Goal: Information Seeking & Learning: Learn about a topic

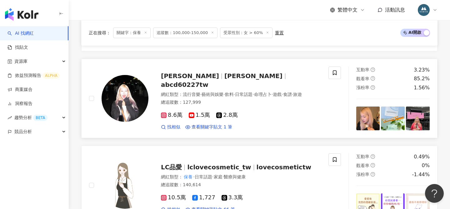
scroll to position [1034, 0]
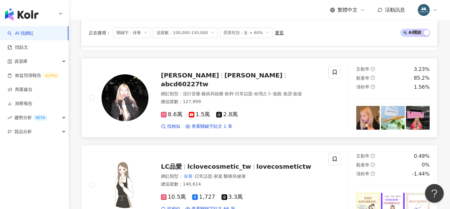
click at [224, 78] on span "Jessica" at bounding box center [253, 74] width 58 height 7
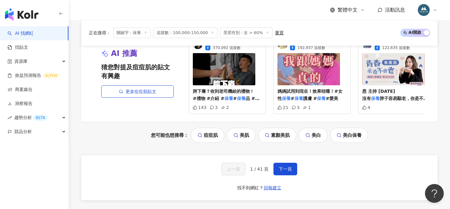
scroll to position [1340, 0]
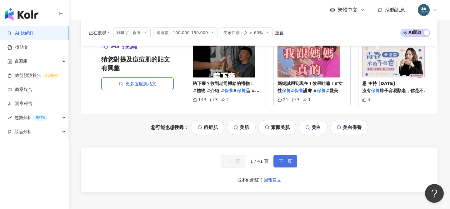
click at [284, 164] on button "下一頁" at bounding box center [285, 161] width 24 height 12
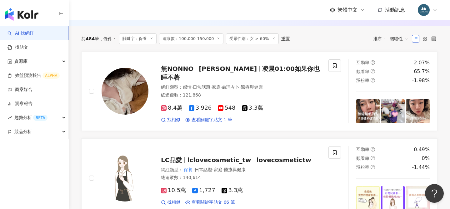
scroll to position [205, 0]
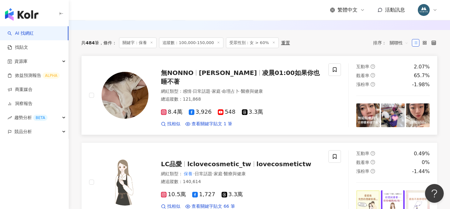
click at [188, 76] on span "無NONNO" at bounding box center [177, 72] width 32 height 7
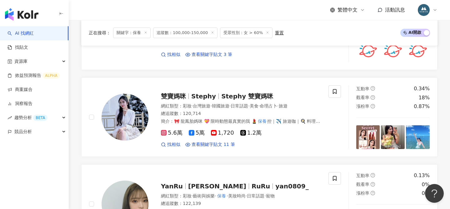
scroll to position [975, 0]
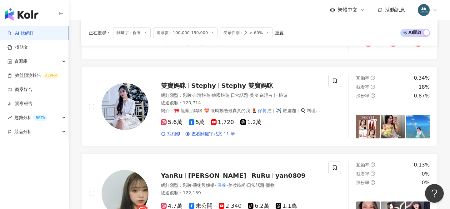
click at [208, 68] on link "雙寶媽咪 Stephy Stephy 雙寶媽咪 網紅類型 ： 彩妝 · 台灣旅遊 · 韓國旅遊 · 日常話題 · 美食 · 命理占卜 · 旅遊 總追蹤數 ： …" at bounding box center [259, 106] width 356 height 79
click at [198, 172] on span "郭妍汝" at bounding box center [217, 175] width 58 height 7
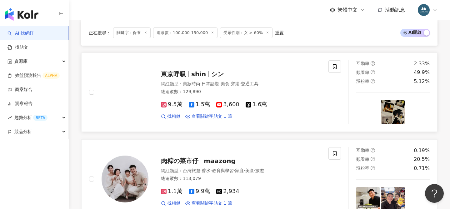
scroll to position [312, 0]
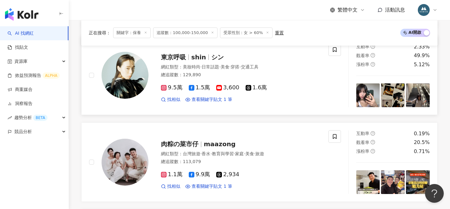
click at [185, 59] on span "東京呼吸" at bounding box center [173, 56] width 25 height 7
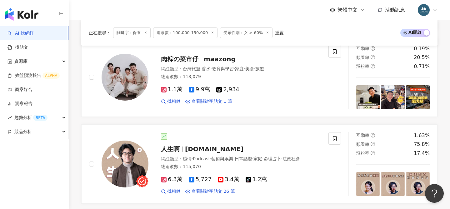
scroll to position [492, 0]
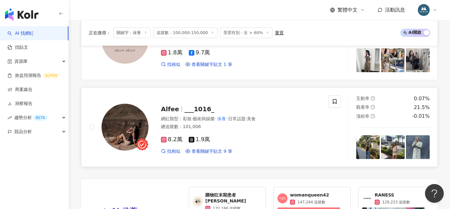
scroll to position [1185, 0]
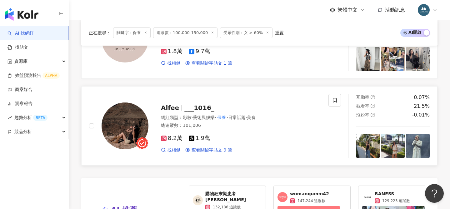
click at [195, 108] on span "___1016_" at bounding box center [199, 107] width 30 height 7
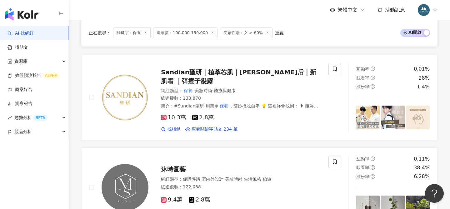
scroll to position [430, 0]
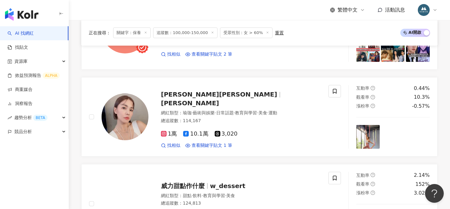
scroll to position [875, 0]
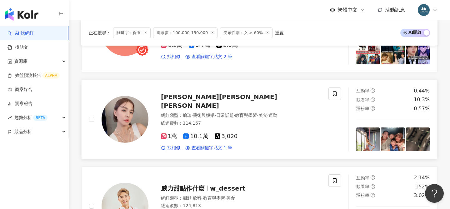
click at [199, 100] on span "張䕒心 Becky Chang" at bounding box center [219, 96] width 116 height 7
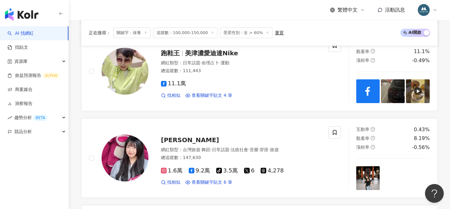
scroll to position [394, 0]
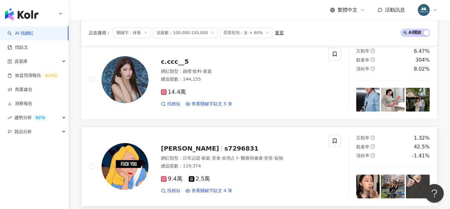
click at [224, 146] on span "s7296831" at bounding box center [241, 148] width 34 height 7
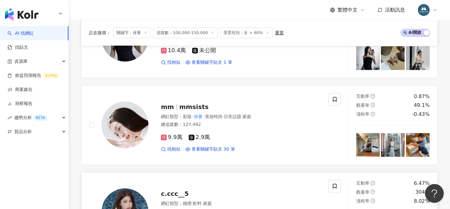
scroll to position [259, 0]
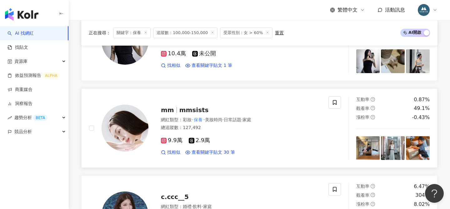
click at [177, 123] on div "mm mmsists 網紅類型 ： 彩妝 · 保養 · 美妝時尚 · 日常話題 · 家庭 總追蹤數 ： 127,492 9.9萬 2.9萬 找相似 查看關鍵字…" at bounding box center [234, 128] width 172 height 55
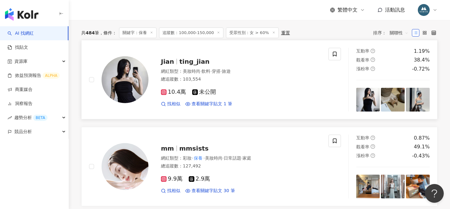
scroll to position [171, 0]
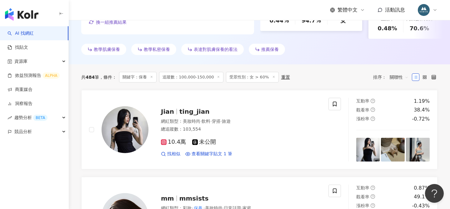
click at [286, 102] on div "Jian ting_jian 網紅類型 ： 美妝時尚 · 飲料 · 穿搭 · 旅遊 總追蹤數 ： 103,554 10.4萬 未公開 找相似 查看關鍵字貼文 …" at bounding box center [234, 129] width 172 height 55
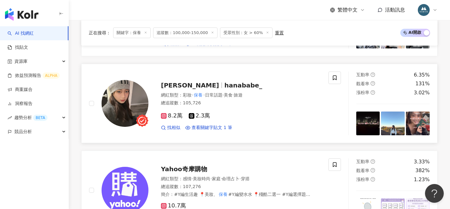
scroll to position [724, 0]
click at [224, 82] on span "hanababe_" at bounding box center [243, 84] width 38 height 7
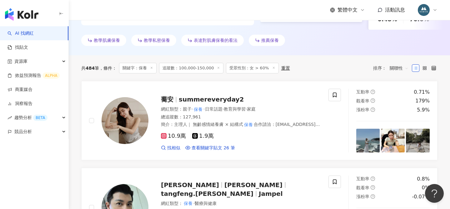
scroll to position [173, 0]
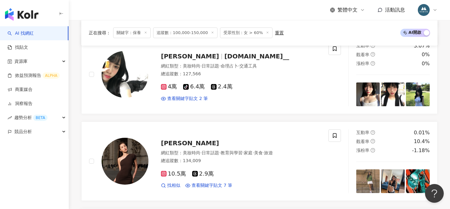
click at [224, 57] on span "q.xin__" at bounding box center [256, 55] width 65 height 7
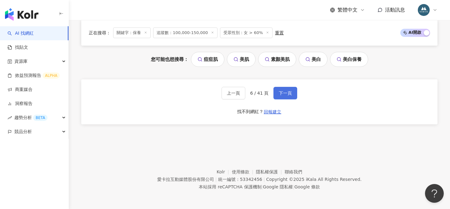
click at [289, 91] on span "下一頁" at bounding box center [284, 93] width 13 height 5
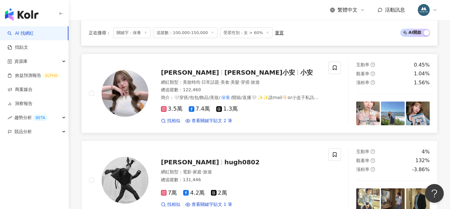
scroll to position [815, 0]
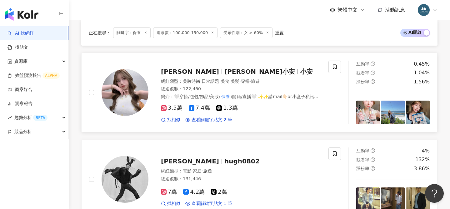
click at [224, 72] on span "Andrea_小安" at bounding box center [259, 71] width 71 height 7
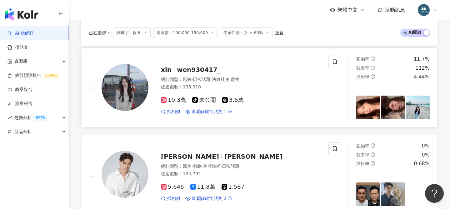
scroll to position [999, 0]
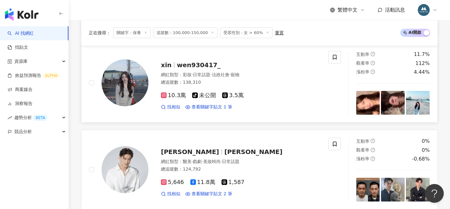
click at [194, 63] on span "wen930417_" at bounding box center [199, 64] width 44 height 7
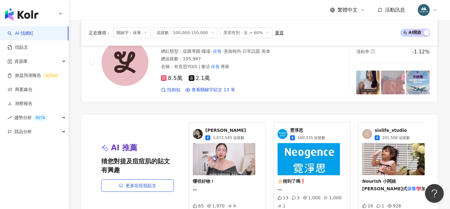
scroll to position [1267, 0]
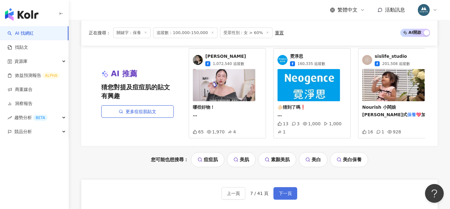
click at [284, 191] on span "下一頁" at bounding box center [284, 193] width 13 height 5
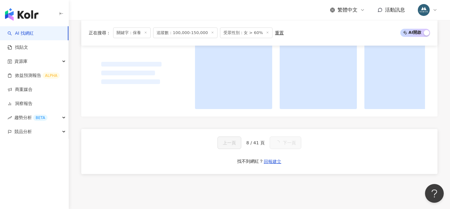
scroll to position [147, 0]
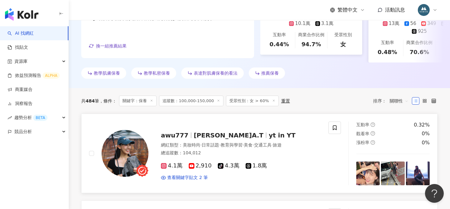
click at [195, 131] on span "艾庭A.T" at bounding box center [229, 134] width 70 height 7
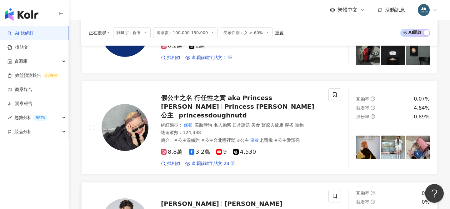
scroll to position [472, 0]
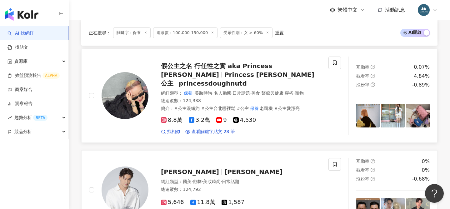
click at [209, 72] on span "Princess Doughnut 公主" at bounding box center [237, 79] width 153 height 16
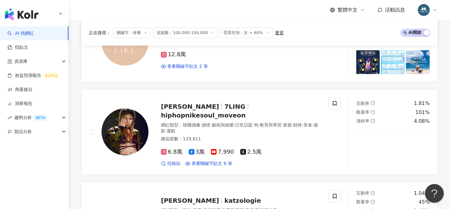
scroll to position [708, 0]
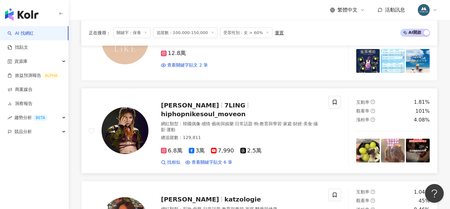
click at [224, 101] on span "7LING" at bounding box center [234, 104] width 21 height 7
click at [224, 195] on span "katzologie" at bounding box center [242, 198] width 37 height 7
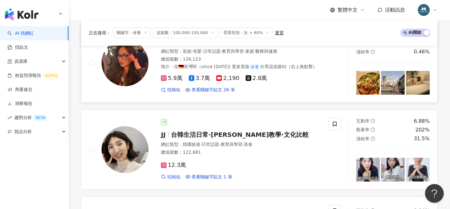
scroll to position [895, 0]
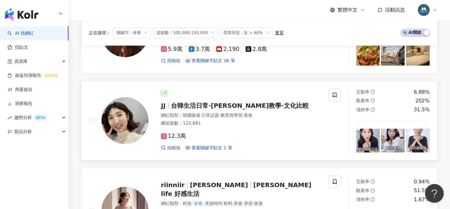
click at [220, 102] on span "台韓生活日常·韓文教學·文化比較" at bounding box center [240, 105] width 138 height 7
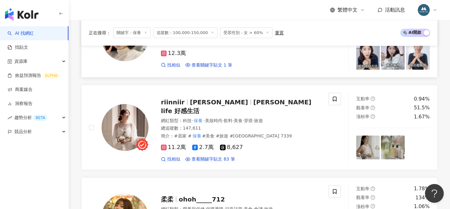
scroll to position [982, 0]
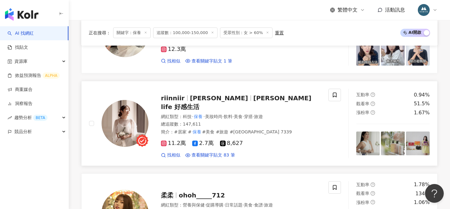
click at [202, 94] on span "Riin Chen" at bounding box center [219, 97] width 58 height 7
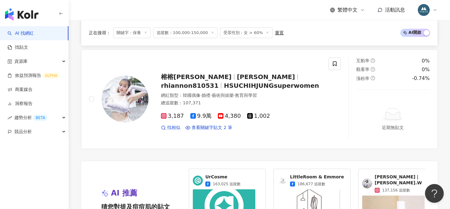
scroll to position [1291, 0]
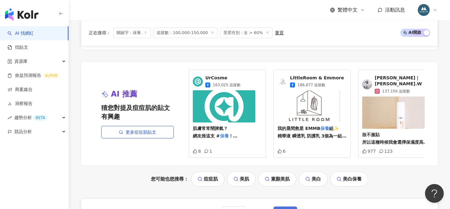
click at [288, 209] on span "下一頁" at bounding box center [284, 212] width 13 height 5
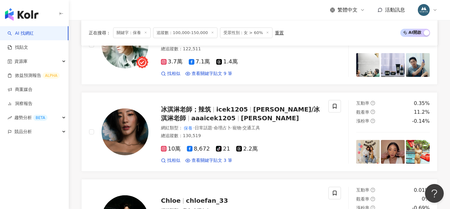
scroll to position [1206, 0]
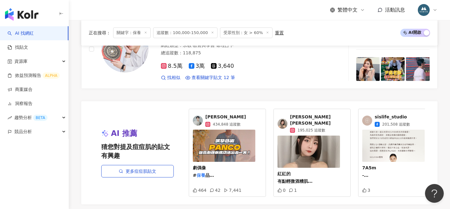
click at [304, 126] on div "Joey Jia 林媛娜 195,025 追蹤數" at bounding box center [318, 123] width 57 height 19
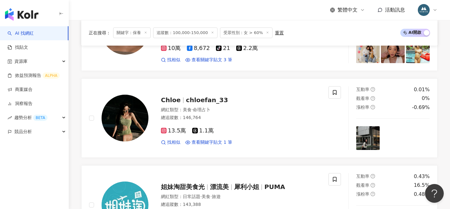
scroll to position [692, 0]
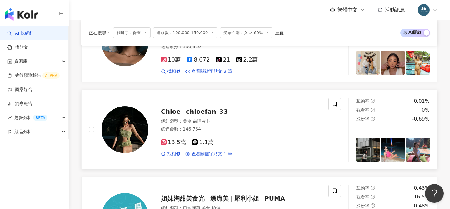
click at [200, 115] on span "chloefan_33" at bounding box center [207, 111] width 42 height 7
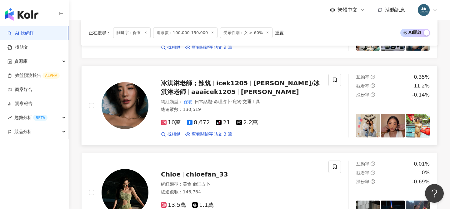
scroll to position [613, 0]
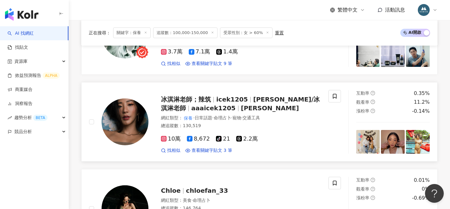
click at [215, 103] on span "冰淇淋老師；辣筑" at bounding box center [188, 99] width 55 height 7
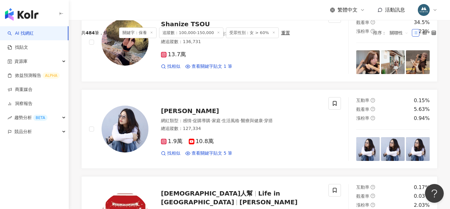
scroll to position [1170, 0]
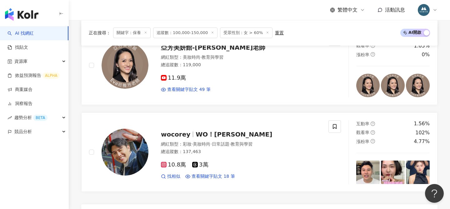
scroll to position [1112, 0]
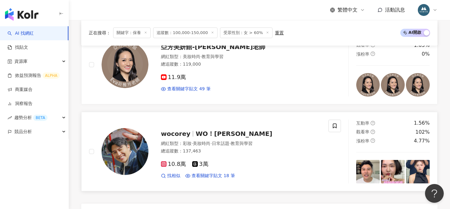
click at [218, 130] on span "WO！COREY 吳寇瑞" at bounding box center [233, 133] width 76 height 7
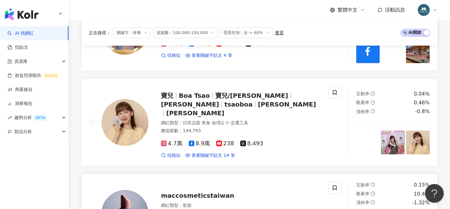
scroll to position [583, 0]
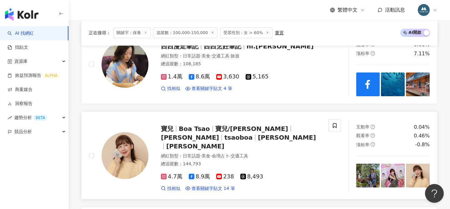
click at [196, 142] on span "Lilin 宣琳" at bounding box center [195, 145] width 58 height 7
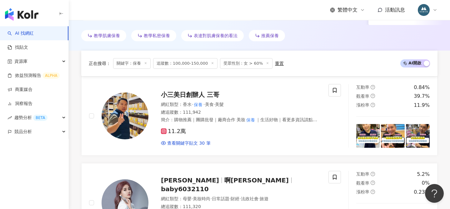
scroll to position [1359, 0]
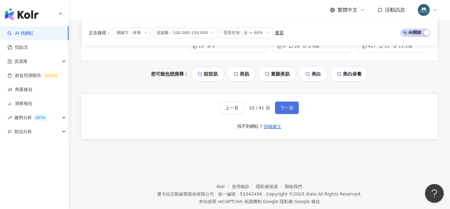
click at [280, 105] on span "下一頁" at bounding box center [286, 107] width 13 height 5
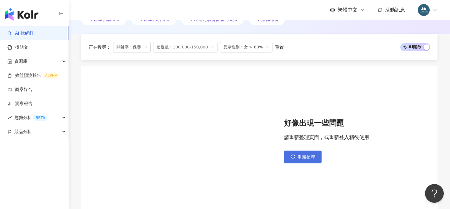
scroll to position [291, 0]
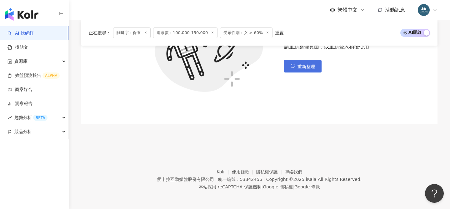
click at [307, 68] on span "重新整理" at bounding box center [305, 66] width 17 height 5
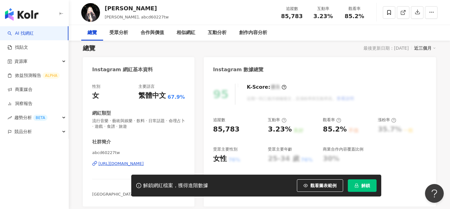
scroll to position [61, 0]
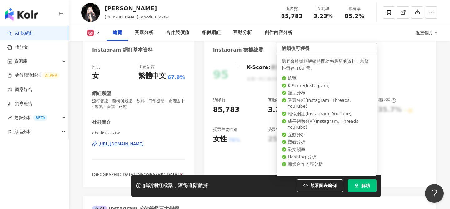
click at [367, 182] on button "解鎖" at bounding box center [361, 185] width 29 height 12
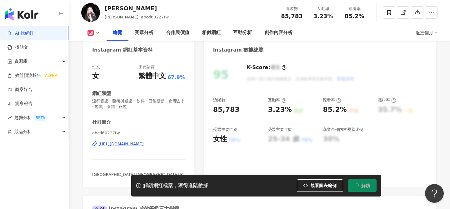
click at [144, 143] on div "https://www.instagram.com/abcd60227tw/" at bounding box center [120, 144] width 45 height 6
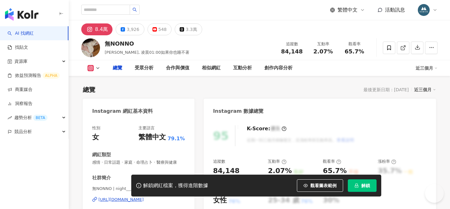
click at [154, 126] on div "主要語言" at bounding box center [146, 128] width 16 height 6
click at [144, 197] on div "https://www.instagram.com/night______night/" at bounding box center [120, 200] width 45 height 6
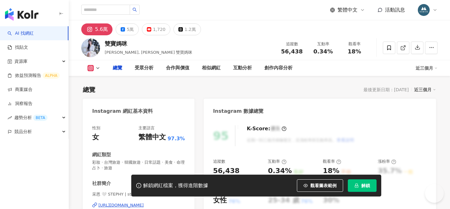
click at [369, 185] on span "解鎖" at bounding box center [365, 185] width 9 height 5
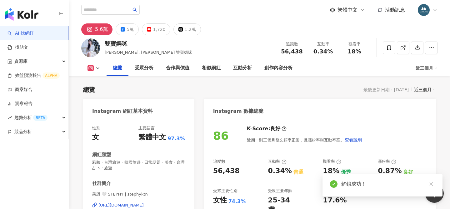
scroll to position [92, 0]
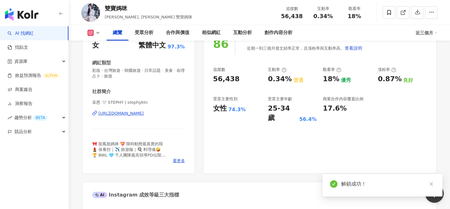
click at [140, 114] on div "https://www.instagram.com/stephyktn/" at bounding box center [120, 114] width 45 height 6
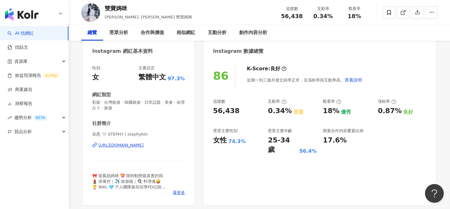
scroll to position [0, 0]
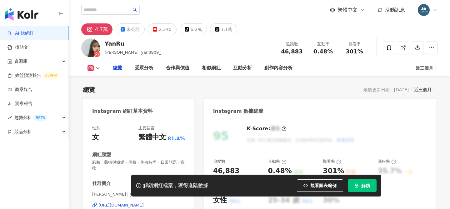
click at [359, 188] on button "解鎖" at bounding box center [361, 185] width 29 height 12
click at [361, 185] on span "解鎖" at bounding box center [365, 185] width 9 height 5
click at [362, 186] on span "解鎖" at bounding box center [365, 185] width 9 height 5
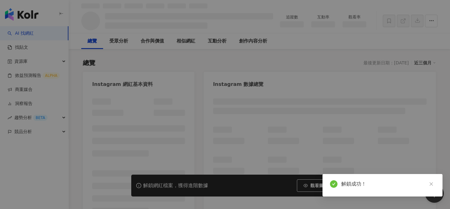
scroll to position [34, 0]
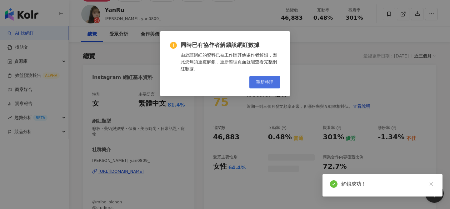
scroll to position [27, 0]
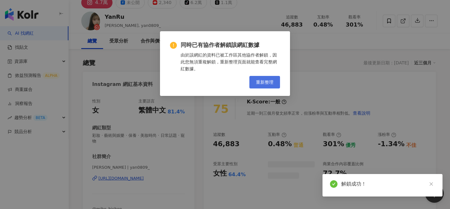
click at [267, 80] on span "重新整理" at bounding box center [264, 82] width 17 height 5
click at [260, 79] on button "重新整理" at bounding box center [264, 82] width 31 height 12
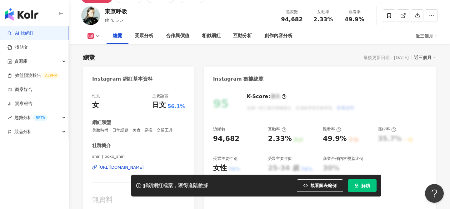
scroll to position [39, 0]
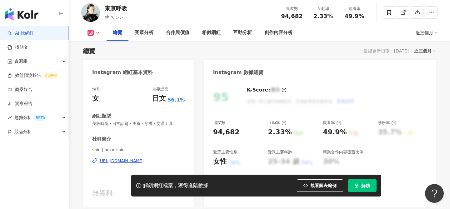
click at [144, 162] on div "[URL][DOMAIN_NAME]" at bounding box center [120, 161] width 45 height 6
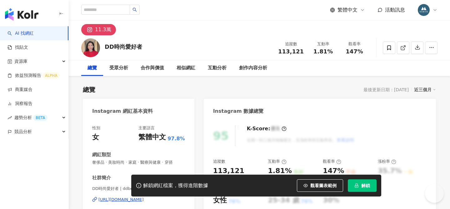
click at [358, 188] on button "解鎖" at bounding box center [361, 185] width 29 height 12
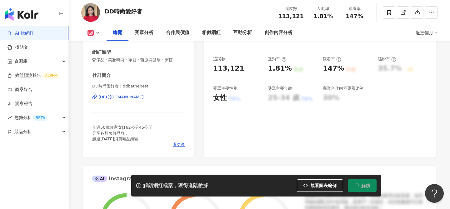
scroll to position [105, 0]
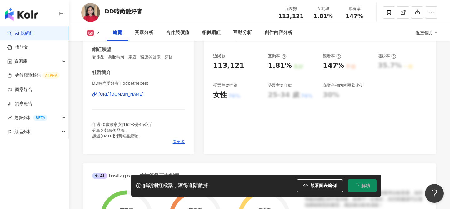
click at [151, 97] on div "DD時尚愛好者 | ddbethebest [URL][DOMAIN_NAME]" at bounding box center [138, 99] width 93 height 37
click at [144, 93] on div "[URL][DOMAIN_NAME]" at bounding box center [120, 94] width 45 height 6
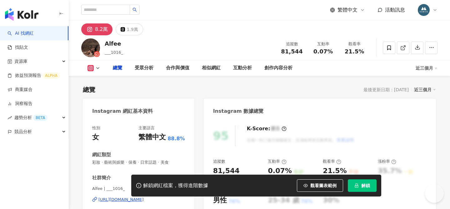
click at [362, 188] on button "解鎖" at bounding box center [361, 185] width 29 height 12
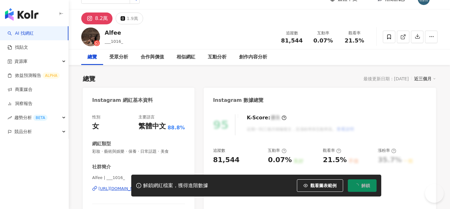
scroll to position [11, 0]
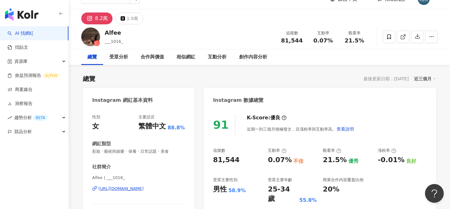
click at [144, 186] on div "https://www.instagram.com/___1016_/" at bounding box center [120, 189] width 45 height 6
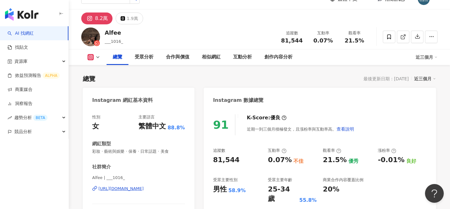
scroll to position [114, 0]
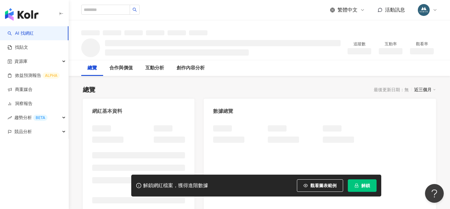
scroll to position [46, 0]
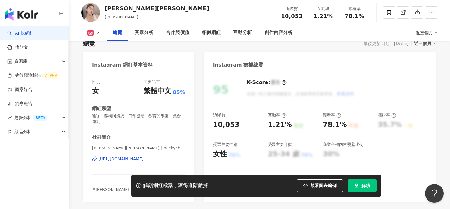
click at [144, 156] on div "https://www.instagram.com/beckychang1220/" at bounding box center [120, 159] width 45 height 6
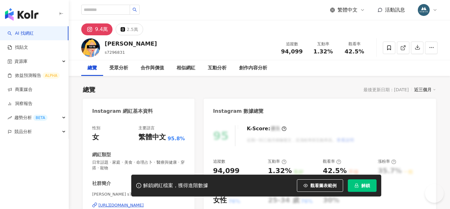
click at [144, 202] on div "https://www.instagram.com/s7296831/" at bounding box center [120, 205] width 45 height 6
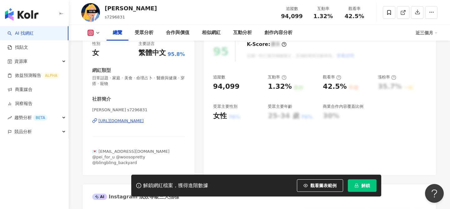
click at [364, 183] on span "解鎖" at bounding box center [365, 185] width 9 height 5
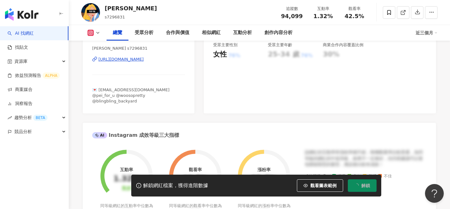
scroll to position [137, 0]
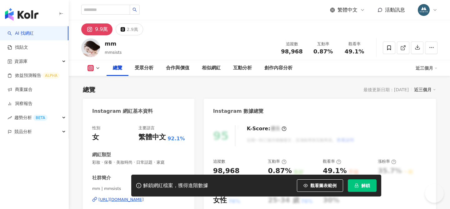
click at [364, 188] on span "解鎖" at bounding box center [365, 185] width 9 height 5
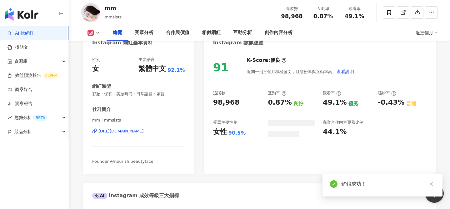
click at [144, 130] on div "[URL][DOMAIN_NAME]" at bounding box center [120, 131] width 45 height 6
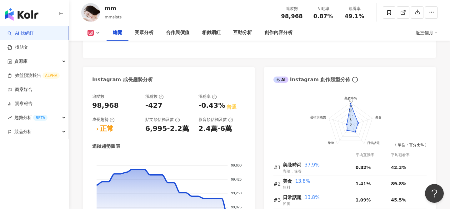
scroll to position [356, 0]
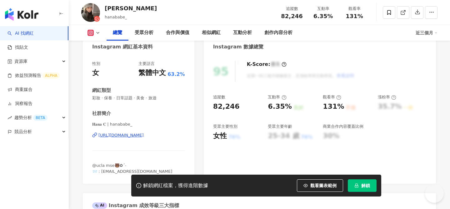
scroll to position [76, 0]
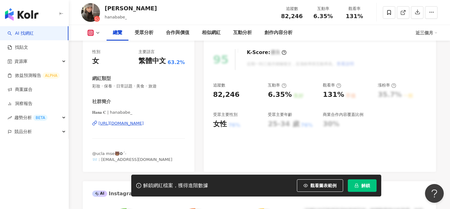
click at [131, 124] on div "https://www.instagram.com/hanababe_/" at bounding box center [120, 124] width 45 height 6
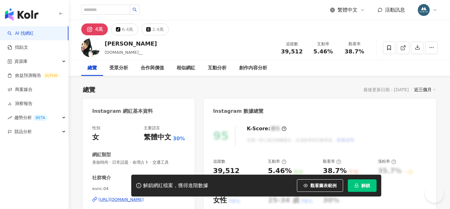
scroll to position [91, 0]
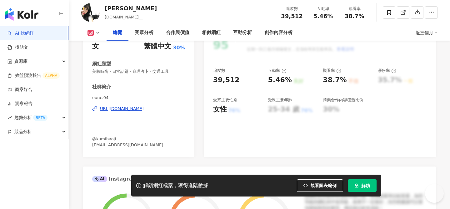
click at [137, 108] on div "[URL][DOMAIN_NAME]" at bounding box center [120, 109] width 45 height 6
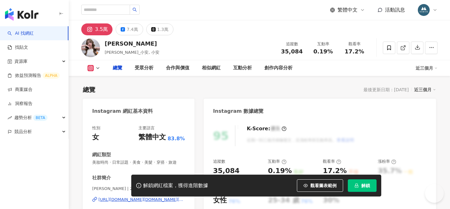
click at [135, 140] on div "性別 女 主要語言 繁體中文 83.8%" at bounding box center [138, 133] width 93 height 17
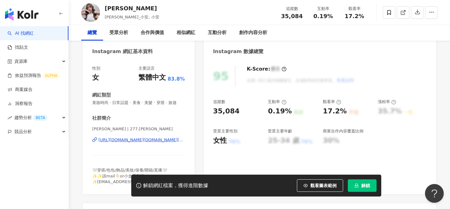
click at [129, 137] on div "https://www.instagram.com/277.andrea/" at bounding box center [141, 140] width 86 height 6
click at [133, 137] on div "https://www.instagram.com/277.andrea/" at bounding box center [141, 140] width 86 height 6
click at [139, 137] on div "https://www.instagram.com/277.andrea/" at bounding box center [141, 140] width 86 height 6
click at [148, 126] on div "Andrea_小安 | 277.andrea https://www.instagram.com/277.andrea/" at bounding box center [138, 144] width 93 height 37
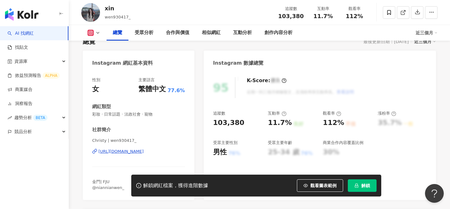
click at [136, 151] on div "[URL][DOMAIN_NAME]" at bounding box center [120, 152] width 45 height 6
click at [363, 186] on span "解鎖" at bounding box center [365, 185] width 9 height 5
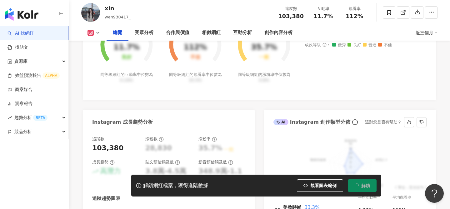
scroll to position [403, 0]
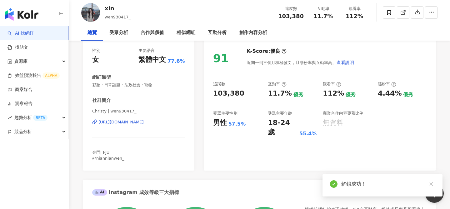
scroll to position [490, 0]
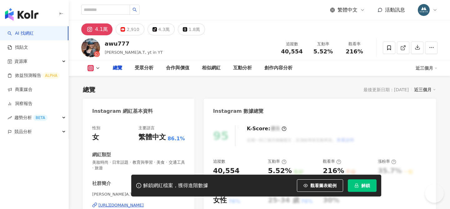
click at [149, 120] on div "性別 女 主要語言 繁體中文 86.1% 網紅類型 美妝時尚 · 日常話題 · 教育與學習 · 美食 · 交通工具 · 旅遊 社群簡介 艾庭A.T | awu…" at bounding box center [138, 192] width 111 height 146
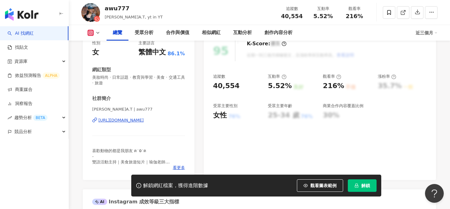
click at [142, 120] on div "https://www.instagram.com/awu777/" at bounding box center [120, 120] width 45 height 6
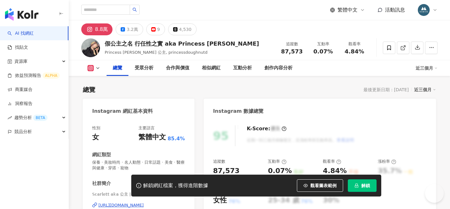
click at [123, 202] on div "[URL][DOMAIN_NAME]" at bounding box center [120, 205] width 45 height 6
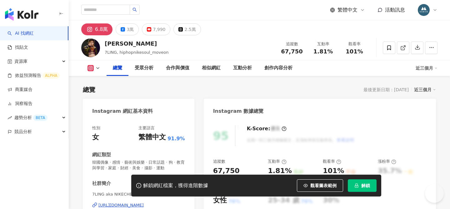
click at [144, 202] on div "https://www.instagram.com/hiphopnikesoul_moveon/" at bounding box center [120, 205] width 45 height 6
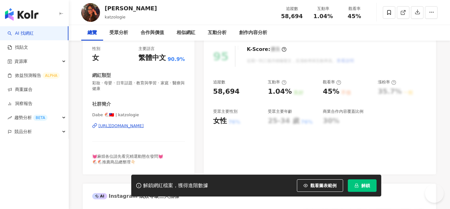
scroll to position [88, 0]
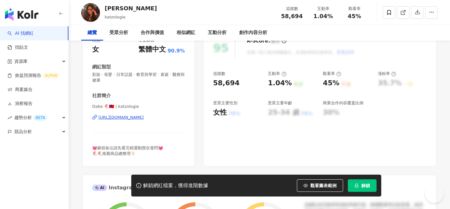
click at [144, 118] on div "https://www.instagram.com/katzologie/" at bounding box center [120, 118] width 45 height 6
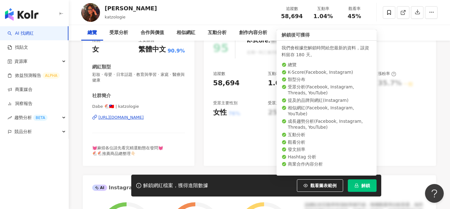
click at [363, 185] on span "解鎖" at bounding box center [365, 185] width 9 height 5
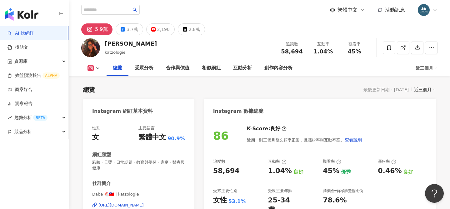
scroll to position [73, 0]
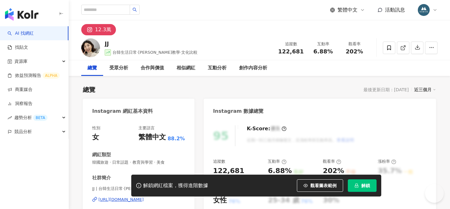
click at [136, 197] on div "[URL][DOMAIN_NAME]" at bounding box center [120, 200] width 45 height 6
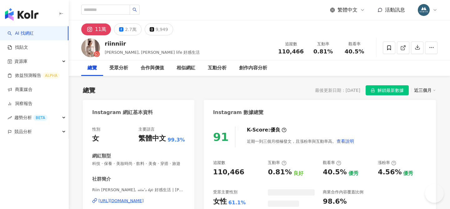
click at [132, 198] on div "https://www.instagram.com/riinniir/" at bounding box center [120, 201] width 45 height 6
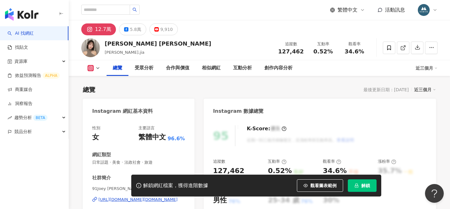
scroll to position [32, 0]
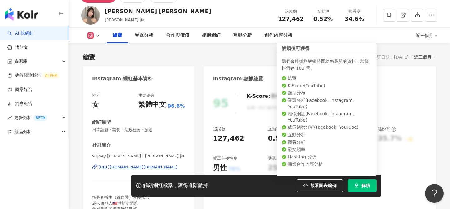
click at [364, 185] on span "解鎖" at bounding box center [365, 185] width 9 height 5
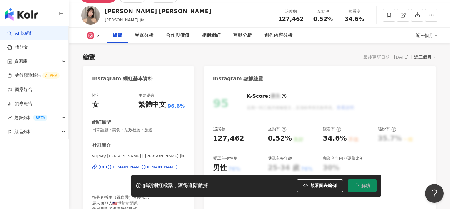
click at [151, 166] on div "https://www.instagram.com/joey.jia/" at bounding box center [137, 167] width 79 height 6
drag, startPoint x: 147, startPoint y: 155, endPoint x: 131, endPoint y: 156, distance: 15.7
click at [131, 156] on span "91Joey Jia 林媛娜🎤 | joey.jia" at bounding box center [138, 156] width 93 height 6
copy span "joey.jia"
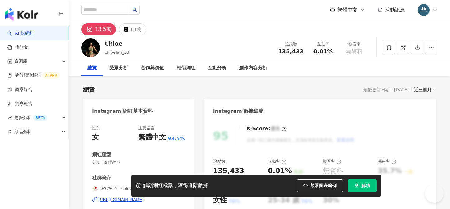
scroll to position [66, 0]
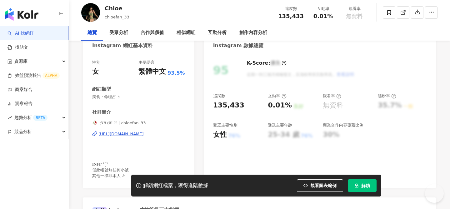
click at [142, 135] on div "https://www.instagram.com/chloefan_33/" at bounding box center [120, 134] width 45 height 6
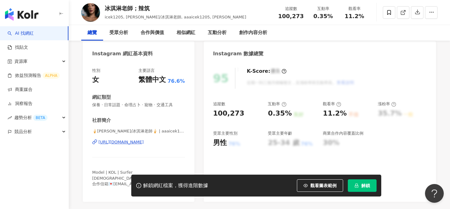
click at [130, 144] on div "[URL][DOMAIN_NAME]" at bounding box center [120, 142] width 45 height 6
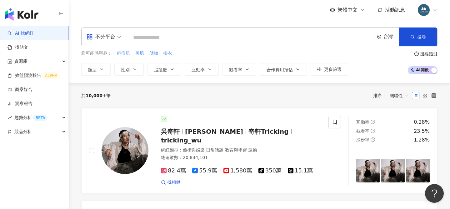
click at [124, 55] on span "痘痘肌" at bounding box center [123, 53] width 13 height 6
type input "***"
click at [171, 70] on icon "button" at bounding box center [172, 69] width 5 height 5
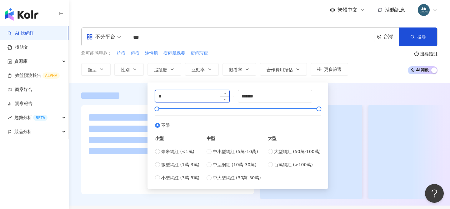
click at [166, 95] on input "*" at bounding box center [192, 96] width 74 height 12
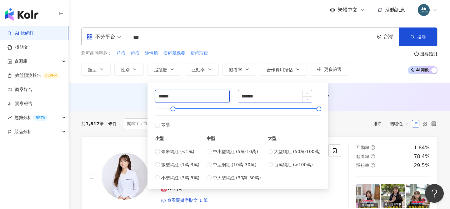
type input "******"
drag, startPoint x: 264, startPoint y: 96, endPoint x: 234, endPoint y: 95, distance: 30.6
click at [234, 95] on div "****** - ******* 不限 小型 奈米網紅 (<1萬) 微型網紅 (1萬-3萬) 小型網紅 (3萬-5萬) 中型 中小型網紅 (5萬-10萬) 中…" at bounding box center [237, 135] width 165 height 91
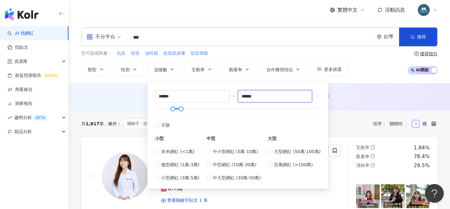
type input "******"
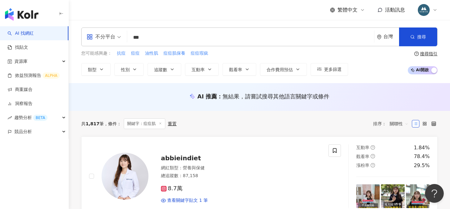
click at [357, 103] on div "AI 推薦 ： 無結果，請嘗試搜尋其他語言關鍵字或條件" at bounding box center [259, 98] width 381 height 12
click at [329, 70] on span "更多篩選" at bounding box center [332, 69] width 17 height 5
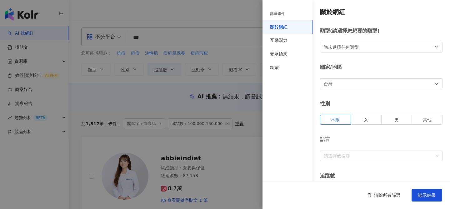
type input "******"
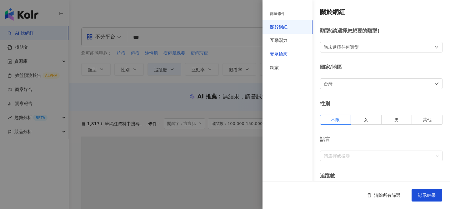
click at [286, 55] on div "受眾輪廓" at bounding box center [278, 54] width 17 height 6
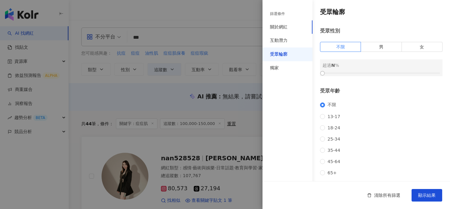
click at [287, 55] on div "受眾輪廓" at bounding box center [278, 54] width 17 height 6
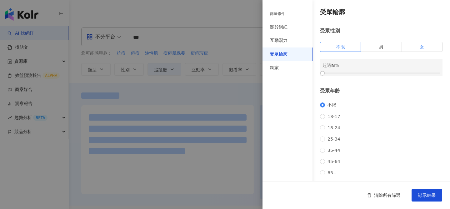
click at [421, 51] on label "女" at bounding box center [422, 47] width 41 height 10
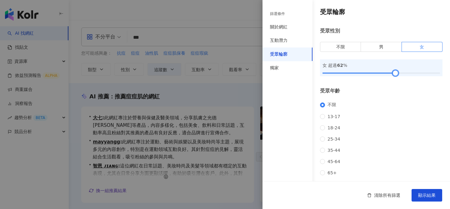
drag, startPoint x: 323, startPoint y: 72, endPoint x: 396, endPoint y: 72, distance: 72.7
click at [396, 72] on div at bounding box center [394, 72] width 3 height 3
click at [426, 193] on span "顯示結果" at bounding box center [426, 195] width 17 height 5
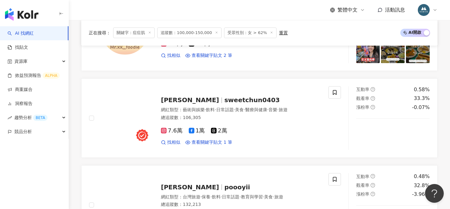
scroll to position [878, 0]
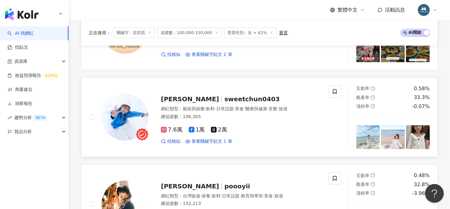
click at [224, 99] on span "sweetchun0403" at bounding box center [251, 98] width 55 height 7
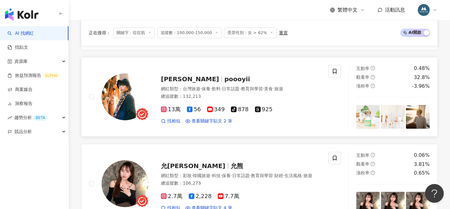
click at [224, 78] on span "poooyii" at bounding box center [237, 78] width 26 height 7
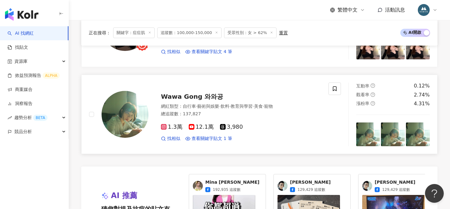
click at [195, 96] on span "Wawa Gong 와와공" at bounding box center [192, 96] width 62 height 7
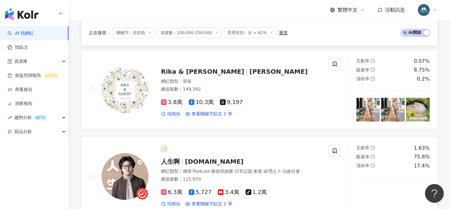
scroll to position [1359, 0]
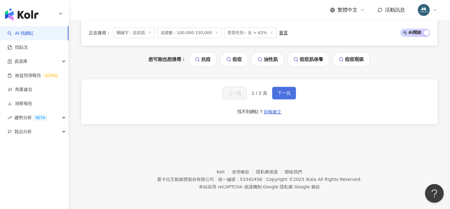
click at [282, 94] on span "下一頁" at bounding box center [283, 93] width 13 height 5
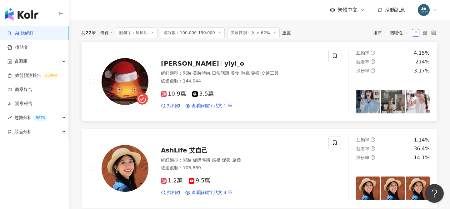
scroll to position [174, 0]
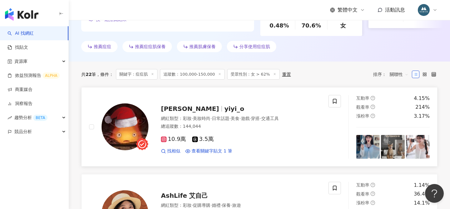
click at [176, 108] on span "賴依依" at bounding box center [190, 108] width 58 height 7
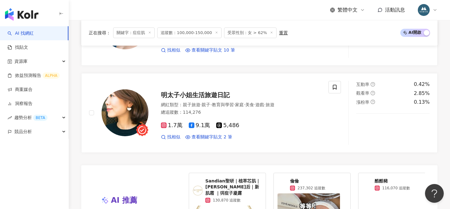
scroll to position [993, 0]
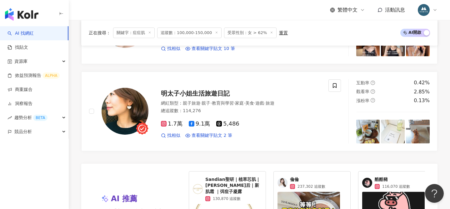
click at [180, 90] on span "明太子小姐生活旅遊日記" at bounding box center [195, 93] width 69 height 7
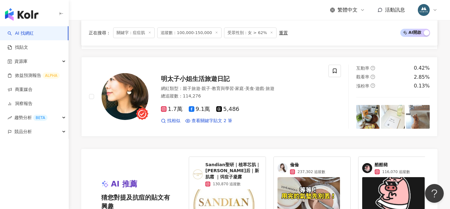
scroll to position [206, 0]
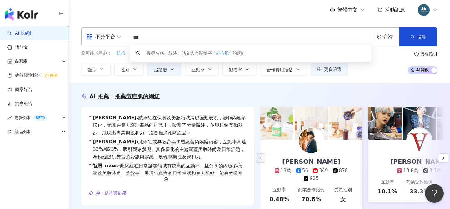
click at [147, 39] on input "***" at bounding box center [251, 38] width 242 height 12
type input "*"
type input "**"
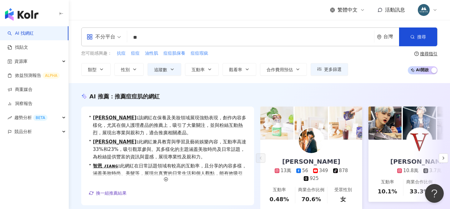
click at [416, 42] on button "搜尋" at bounding box center [418, 36] width 38 height 19
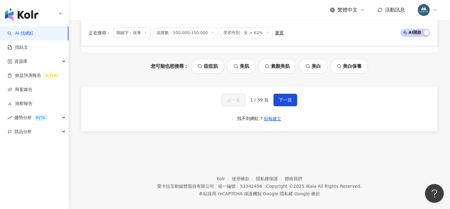
scroll to position [1234, 0]
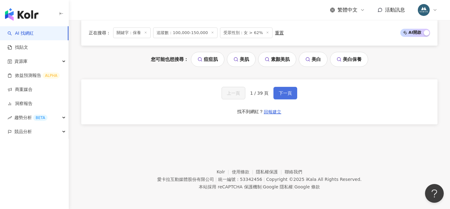
click at [284, 89] on button "下一頁" at bounding box center [285, 93] width 24 height 12
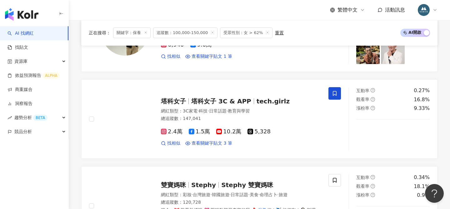
scroll to position [1238, 0]
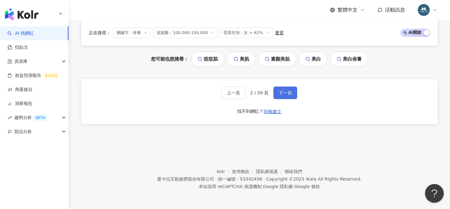
click at [291, 93] on button "下一頁" at bounding box center [285, 92] width 24 height 12
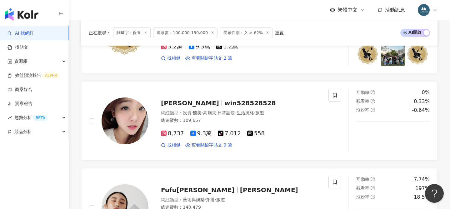
scroll to position [837, 0]
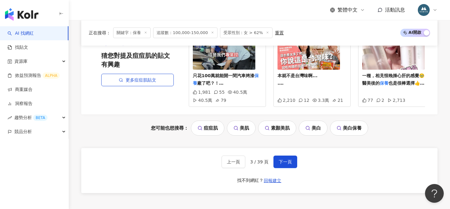
scroll to position [1198, 0]
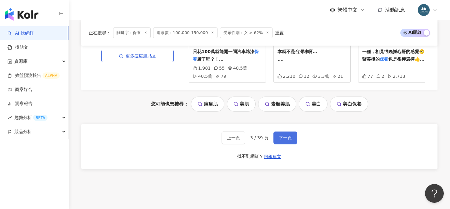
click at [282, 137] on span "下一頁" at bounding box center [284, 137] width 13 height 5
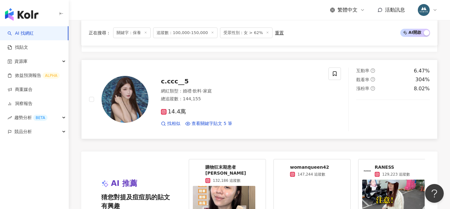
scroll to position [1290, 0]
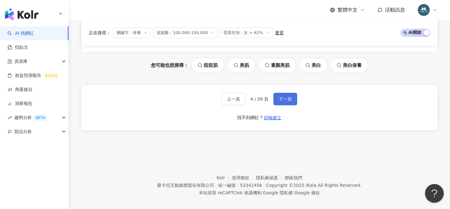
click at [285, 96] on span "下一頁" at bounding box center [284, 98] width 13 height 5
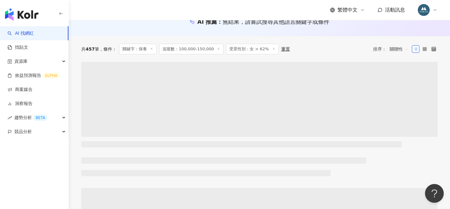
scroll to position [70, 0]
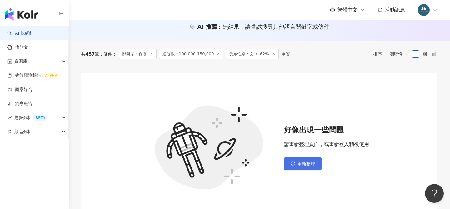
click at [303, 169] on button "重新整理" at bounding box center [302, 163] width 37 height 12
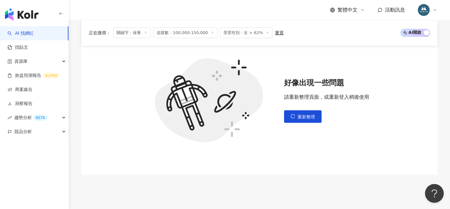
scroll to position [120, 0]
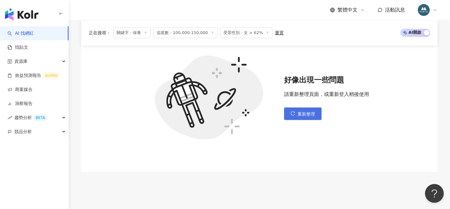
click at [291, 114] on icon "reload" at bounding box center [293, 113] width 4 height 4
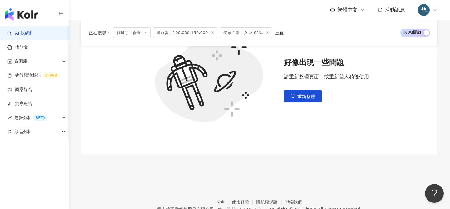
scroll to position [167, 0]
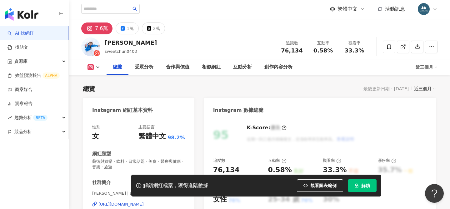
scroll to position [73, 0]
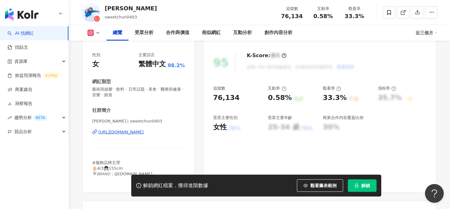
click at [139, 131] on div "https://www.instagram.com/sweetchun0403/" at bounding box center [120, 132] width 45 height 6
click at [365, 185] on span "解鎖" at bounding box center [365, 185] width 9 height 5
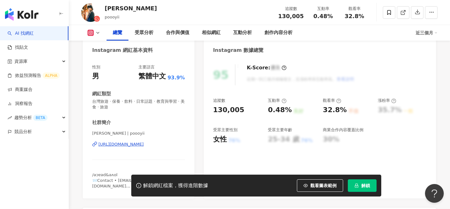
scroll to position [75, 0]
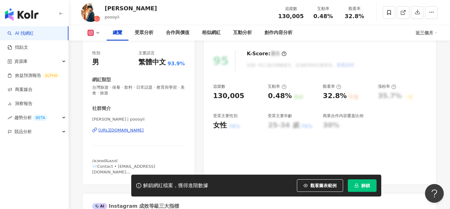
click at [143, 131] on div "[URL][DOMAIN_NAME]" at bounding box center [120, 130] width 45 height 6
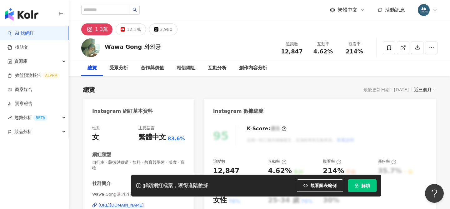
scroll to position [103, 0]
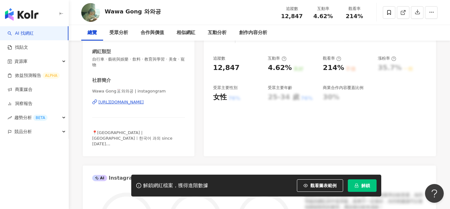
click at [144, 101] on div "https://www.instagram.com/instagongram/" at bounding box center [120, 102] width 45 height 6
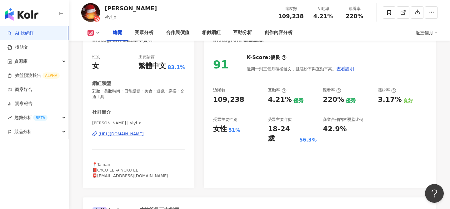
click at [117, 133] on div "[URL][DOMAIN_NAME]" at bounding box center [120, 134] width 45 height 6
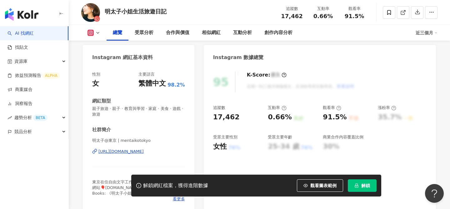
scroll to position [67, 0]
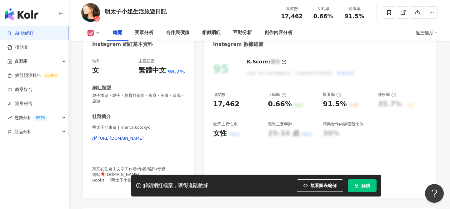
click at [130, 138] on div "https://www.instagram.com/mentaikotokyo/" at bounding box center [120, 138] width 45 height 6
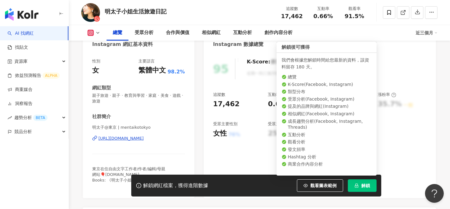
click at [357, 189] on button "解鎖" at bounding box center [361, 185] width 29 height 12
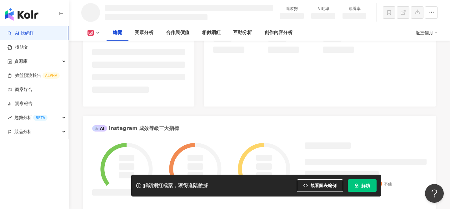
scroll to position [0, 0]
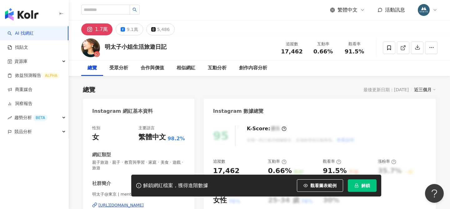
click at [364, 184] on span "解鎖" at bounding box center [365, 185] width 9 height 5
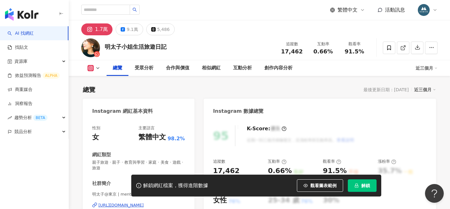
click at [361, 182] on button "解鎖" at bounding box center [361, 185] width 29 height 12
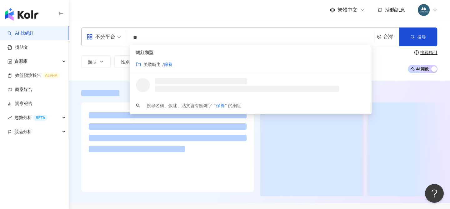
click at [390, 75] on div "不分平台 ** 台灣 搜尋 customizedTag 網紅類型 美妝時尚 / 保養 搜尋名稱、敘述、貼文含有關鍵字 “ 保養 ” 的網紅 類型 性別 追蹤數…" at bounding box center [259, 50] width 381 height 61
